Goal: Task Accomplishment & Management: Use online tool/utility

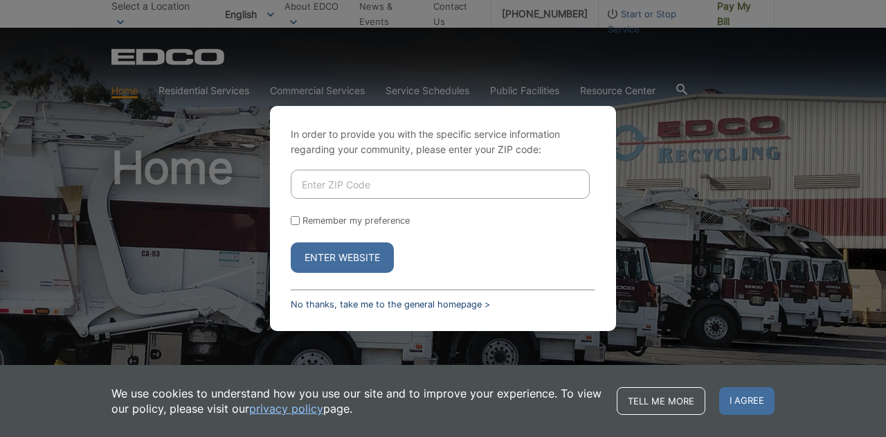
click at [357, 306] on link "No thanks, take me to the general homepage >" at bounding box center [390, 304] width 199 height 10
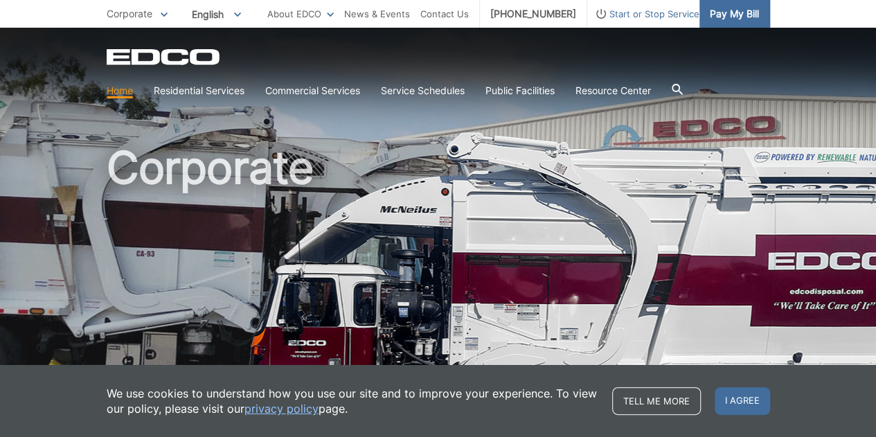
click at [748, 8] on span "Pay My Bill" at bounding box center [734, 13] width 49 height 15
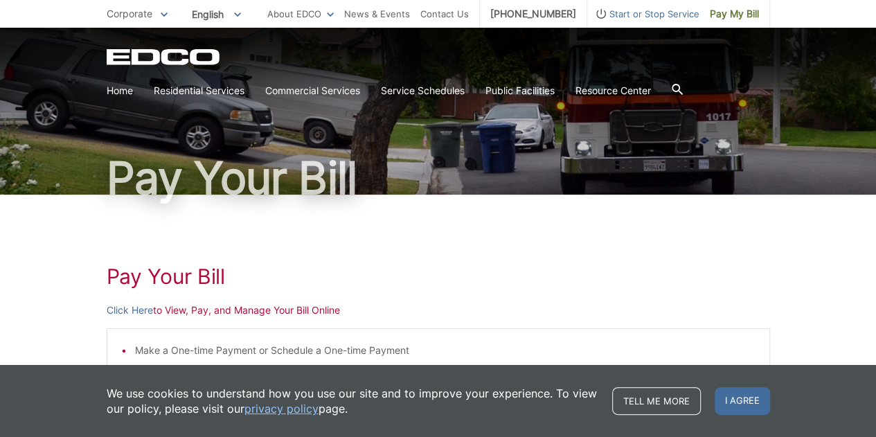
scroll to position [69, 0]
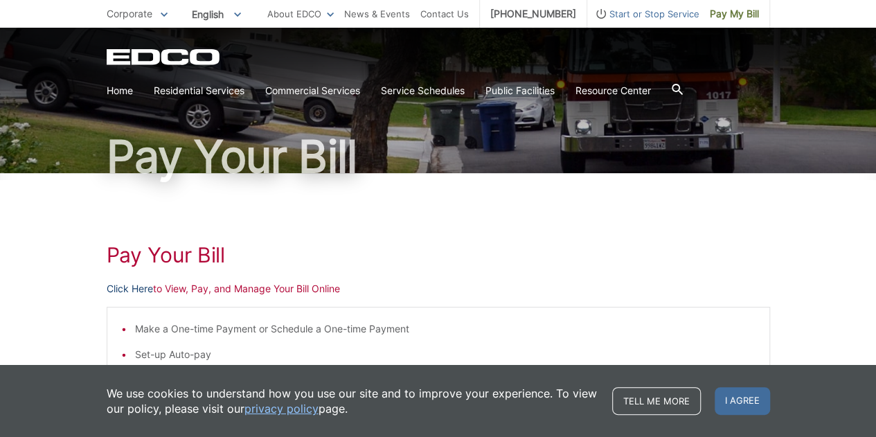
click at [134, 289] on link "Click Here" at bounding box center [130, 288] width 46 height 15
